Goal: Find specific page/section: Find specific page/section

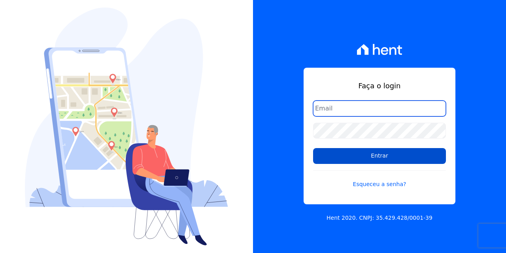
type input "[EMAIL_ADDRESS][DOMAIN_NAME]"
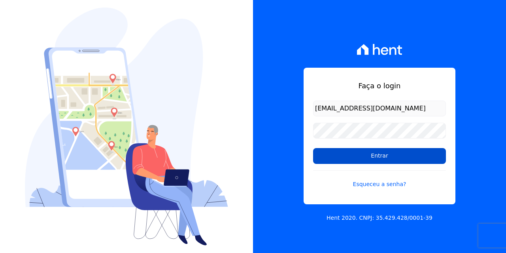
click at [358, 156] on input "Entrar" at bounding box center [379, 156] width 133 height 16
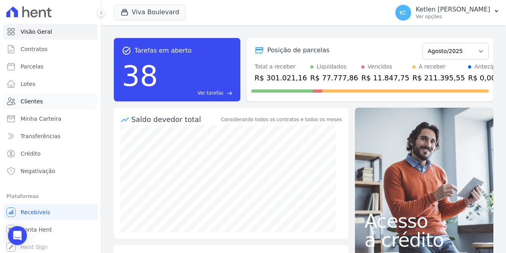
click at [31, 101] on span "Clientes" at bounding box center [32, 101] width 22 height 8
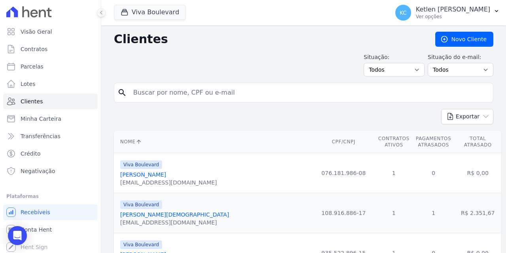
click at [188, 91] on input "search" at bounding box center [310, 93] width 362 height 16
type input "honorica"
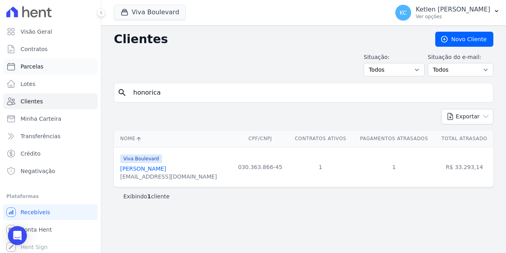
click at [44, 61] on link "Parcelas" at bounding box center [50, 67] width 95 height 16
select select
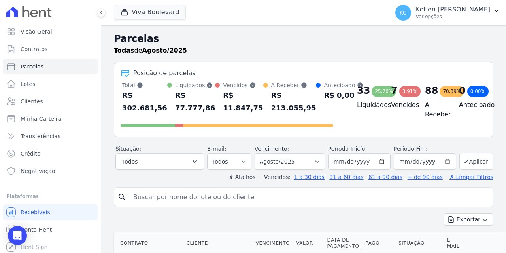
click at [162, 201] on input "search" at bounding box center [310, 197] width 362 height 16
type input "honorica"
select select
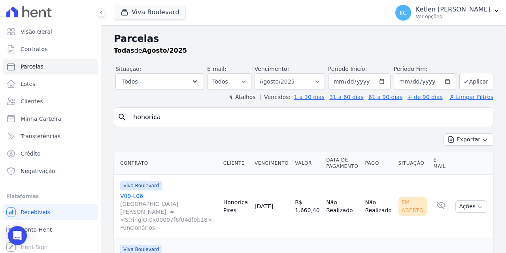
scroll to position [57, 0]
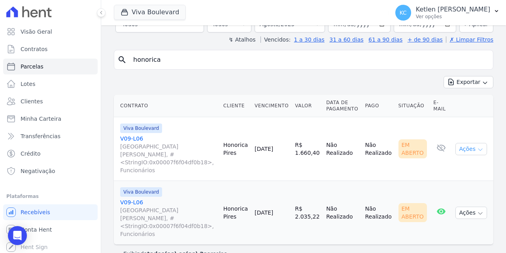
click at [457, 145] on button "Ações" at bounding box center [472, 149] width 32 height 12
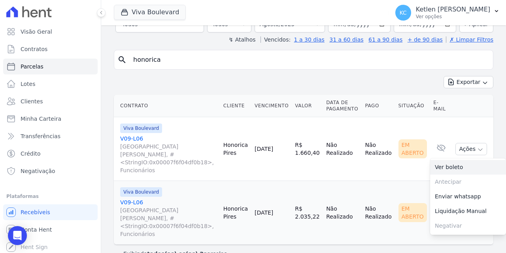
click at [444, 165] on link "Ver boleto" at bounding box center [468, 167] width 76 height 15
